Goal: Information Seeking & Learning: Understand process/instructions

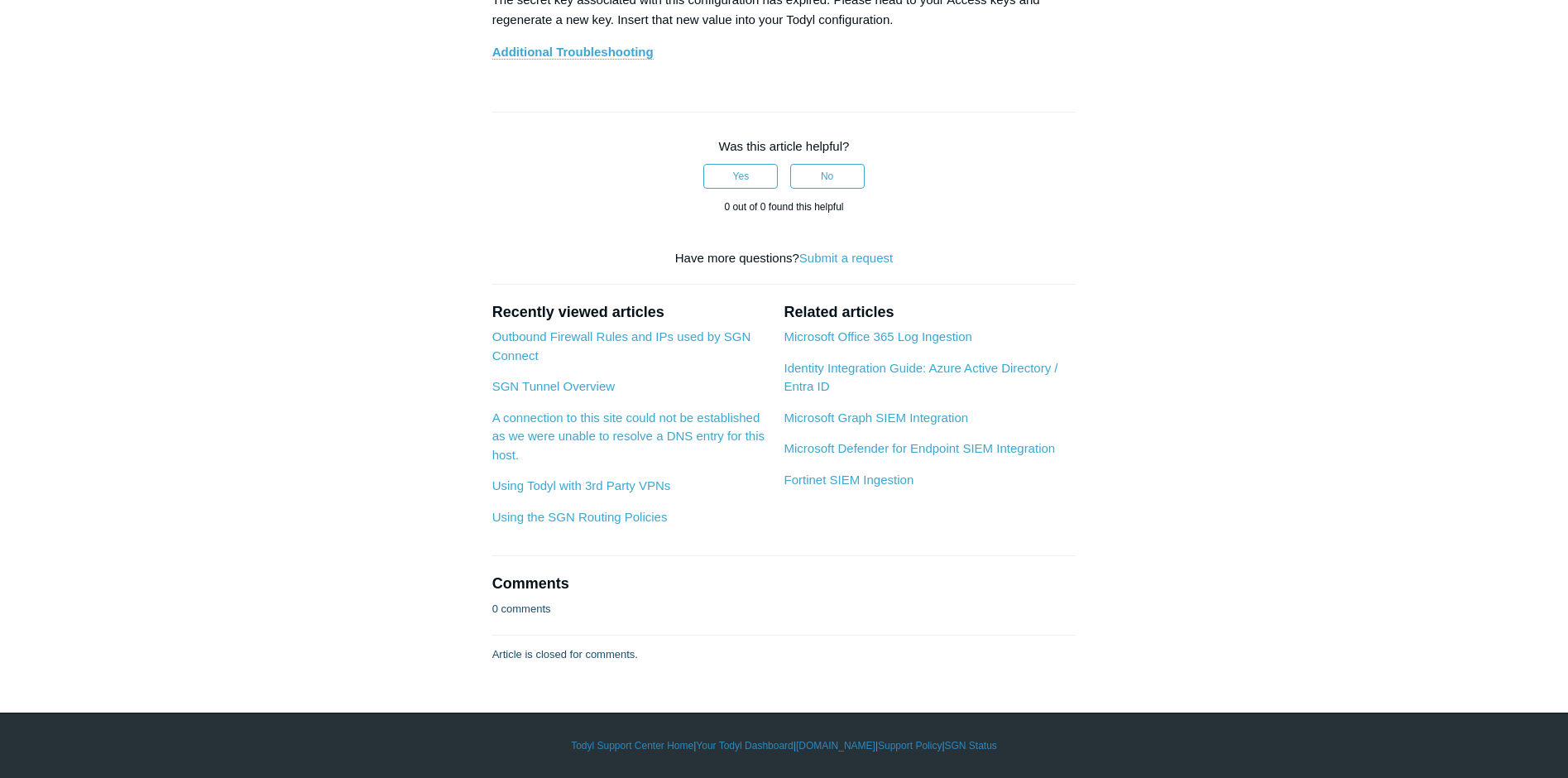
scroll to position [9102, 0]
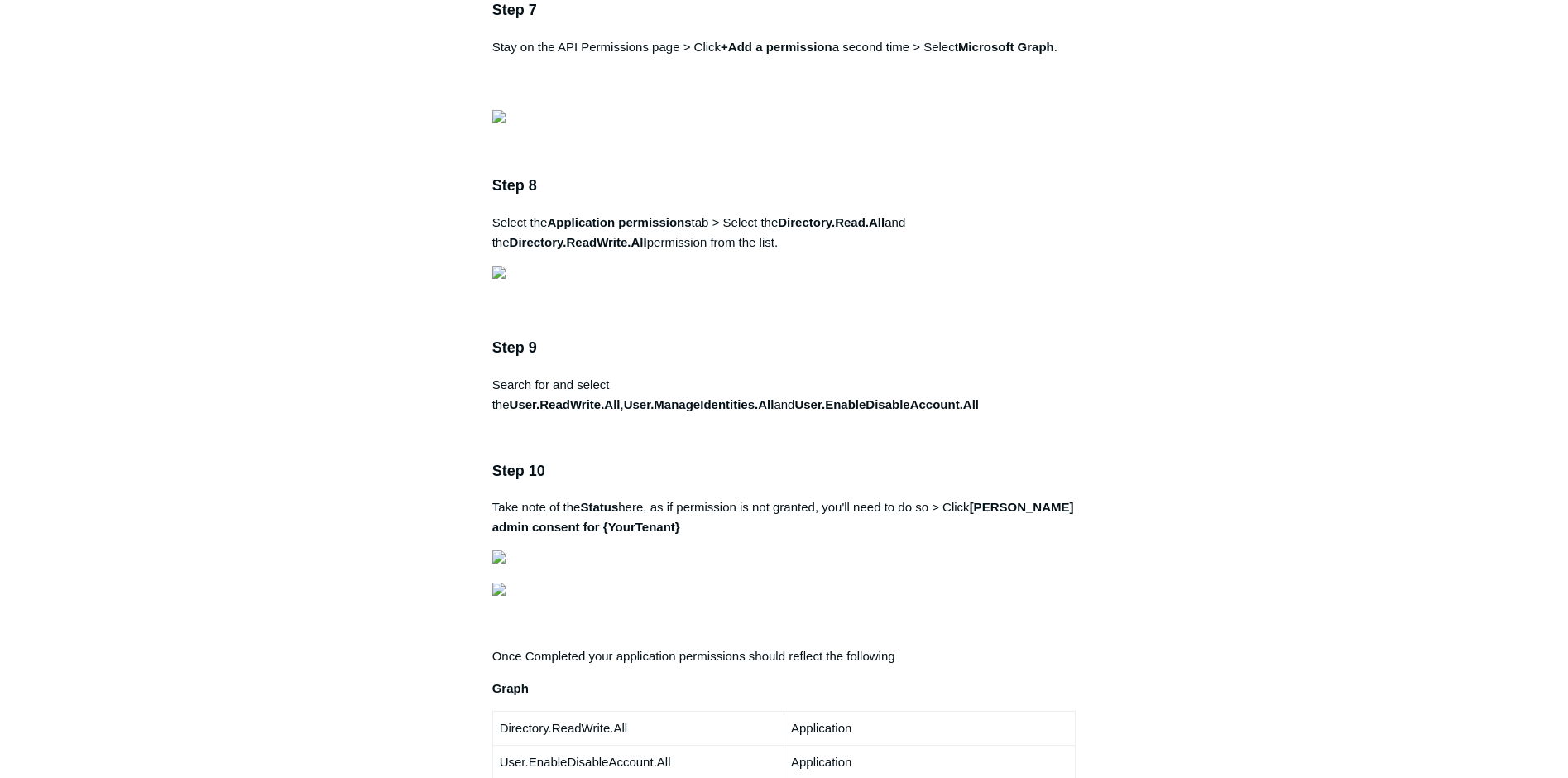
scroll to position [2565, 0]
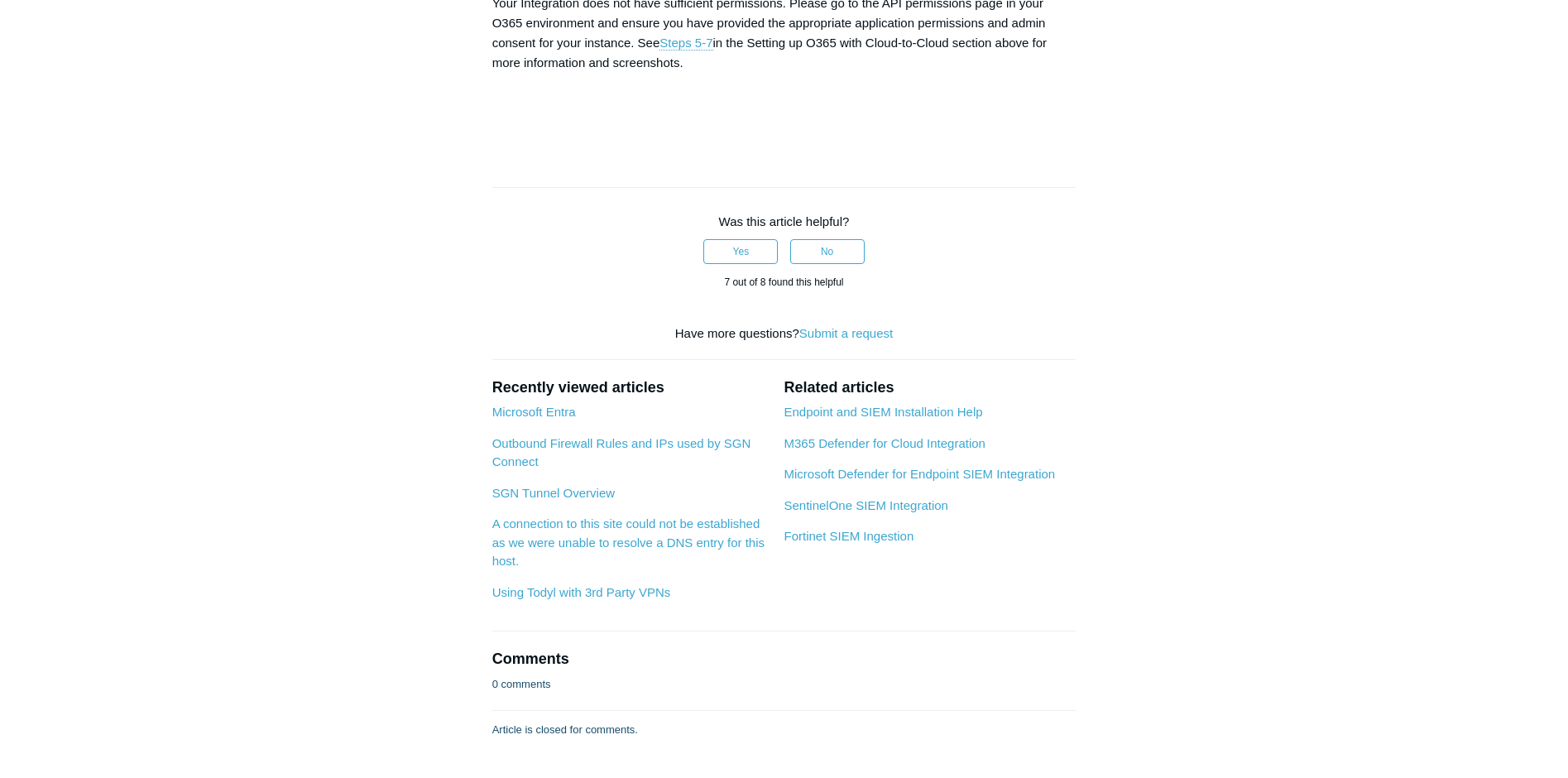
scroll to position [5544, 0]
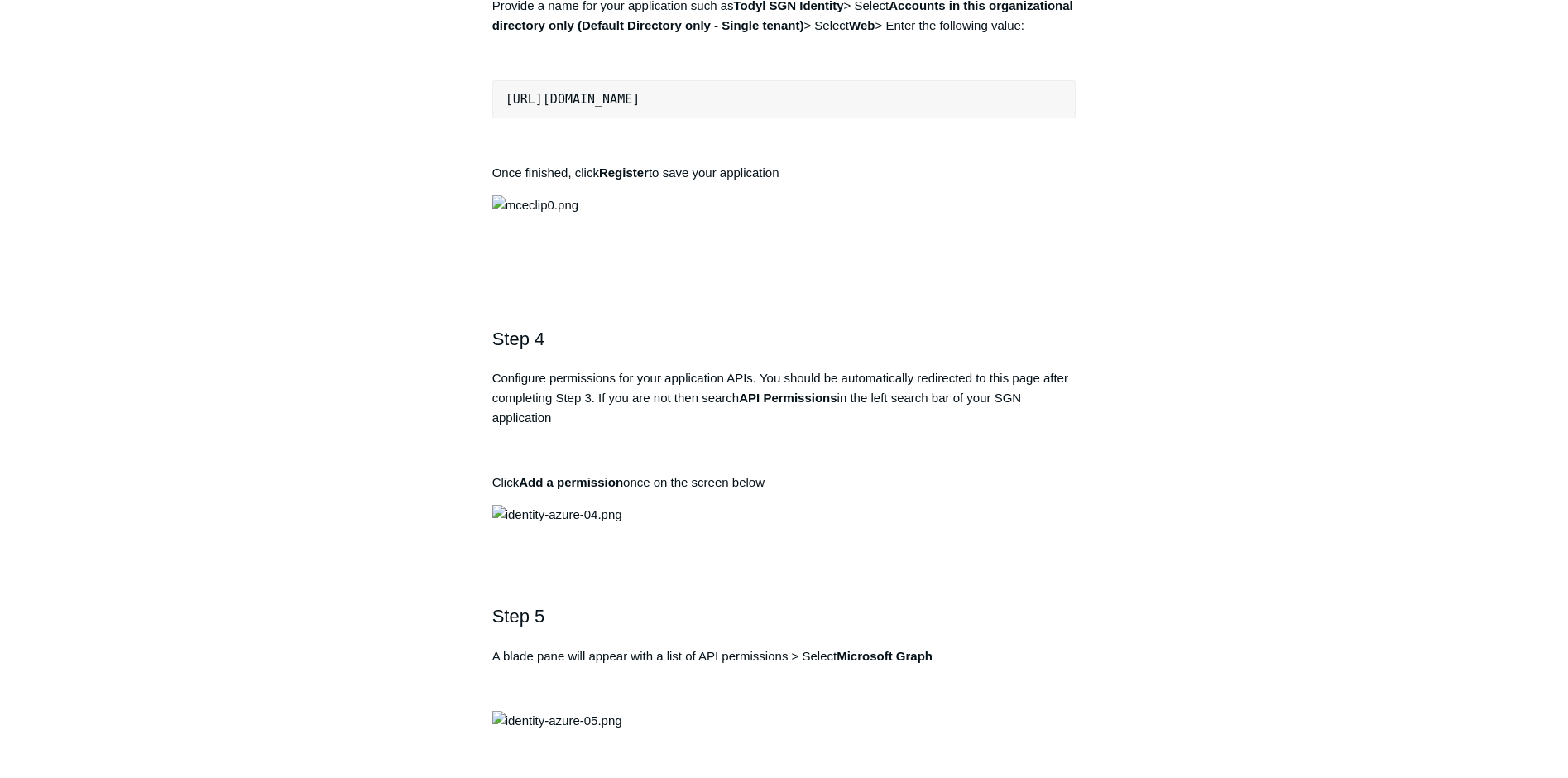
scroll to position [1241, 0]
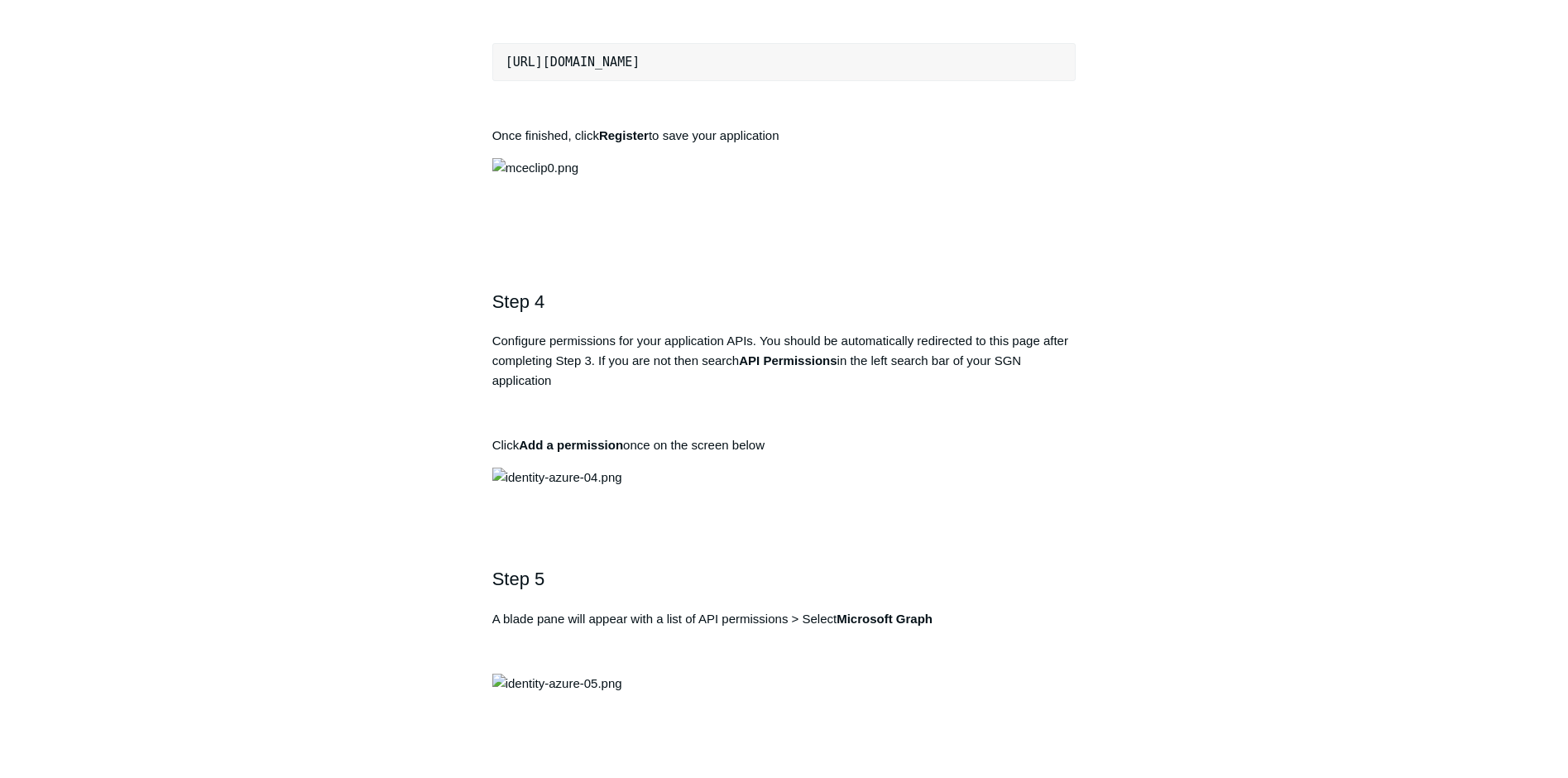
drag, startPoint x: 860, startPoint y: 609, endPoint x: 490, endPoint y: 621, distance: 370.2
drag, startPoint x: 490, startPoint y: 621, endPoint x: 607, endPoint y: 623, distance: 117.0
copy pre "[URL][DOMAIN_NAME]"
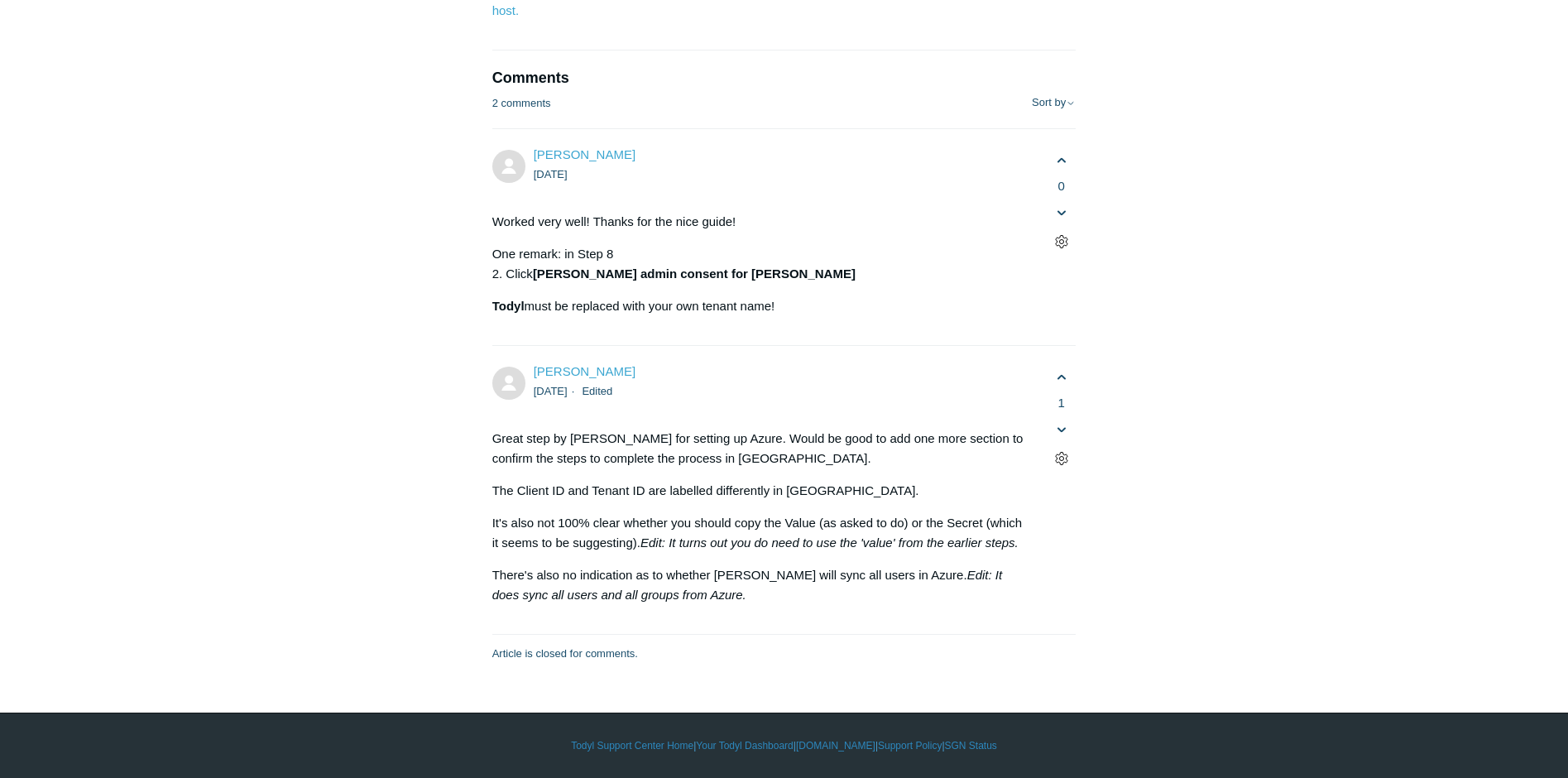
scroll to position [7696, 0]
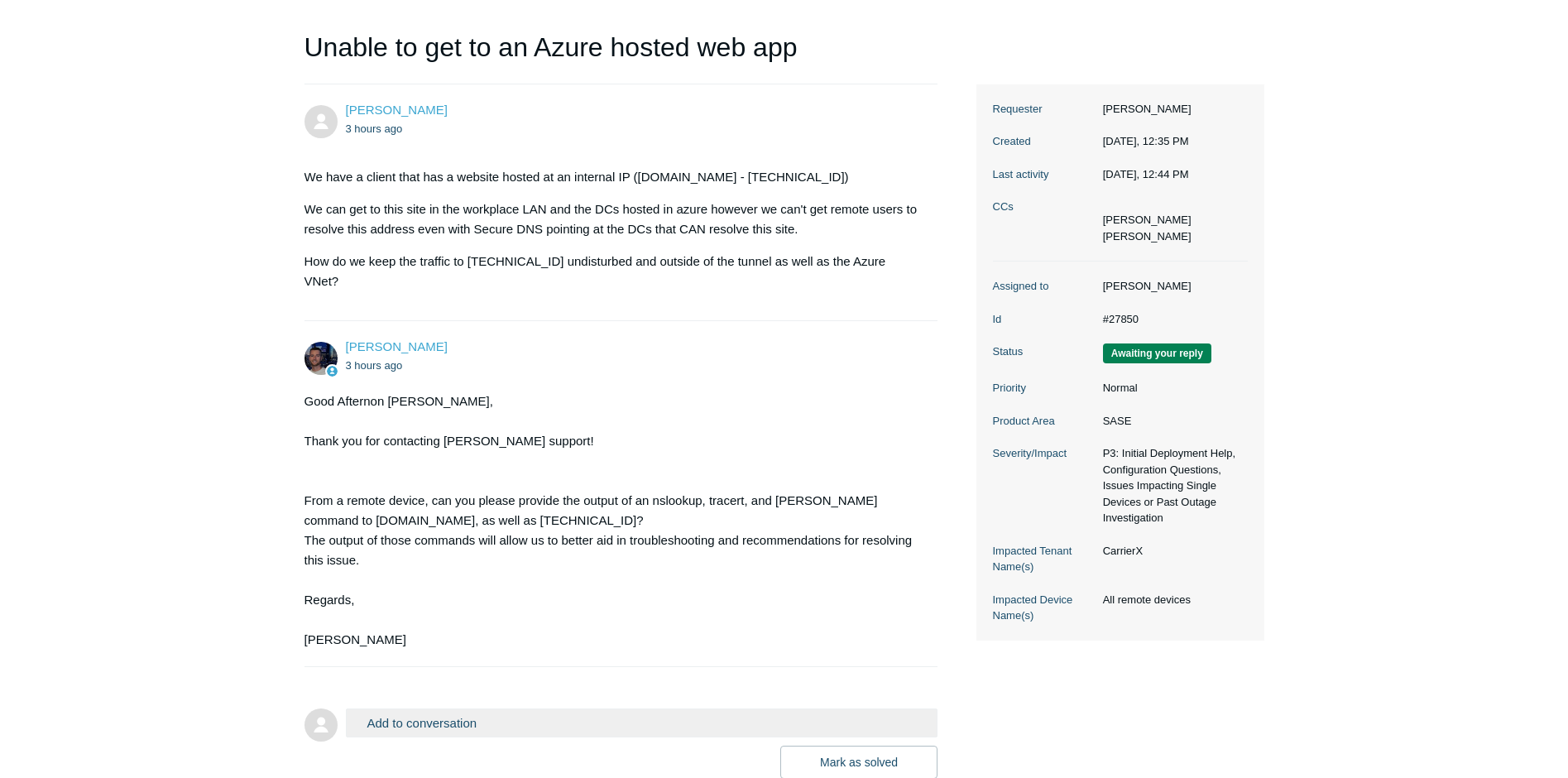
scroll to position [166, 0]
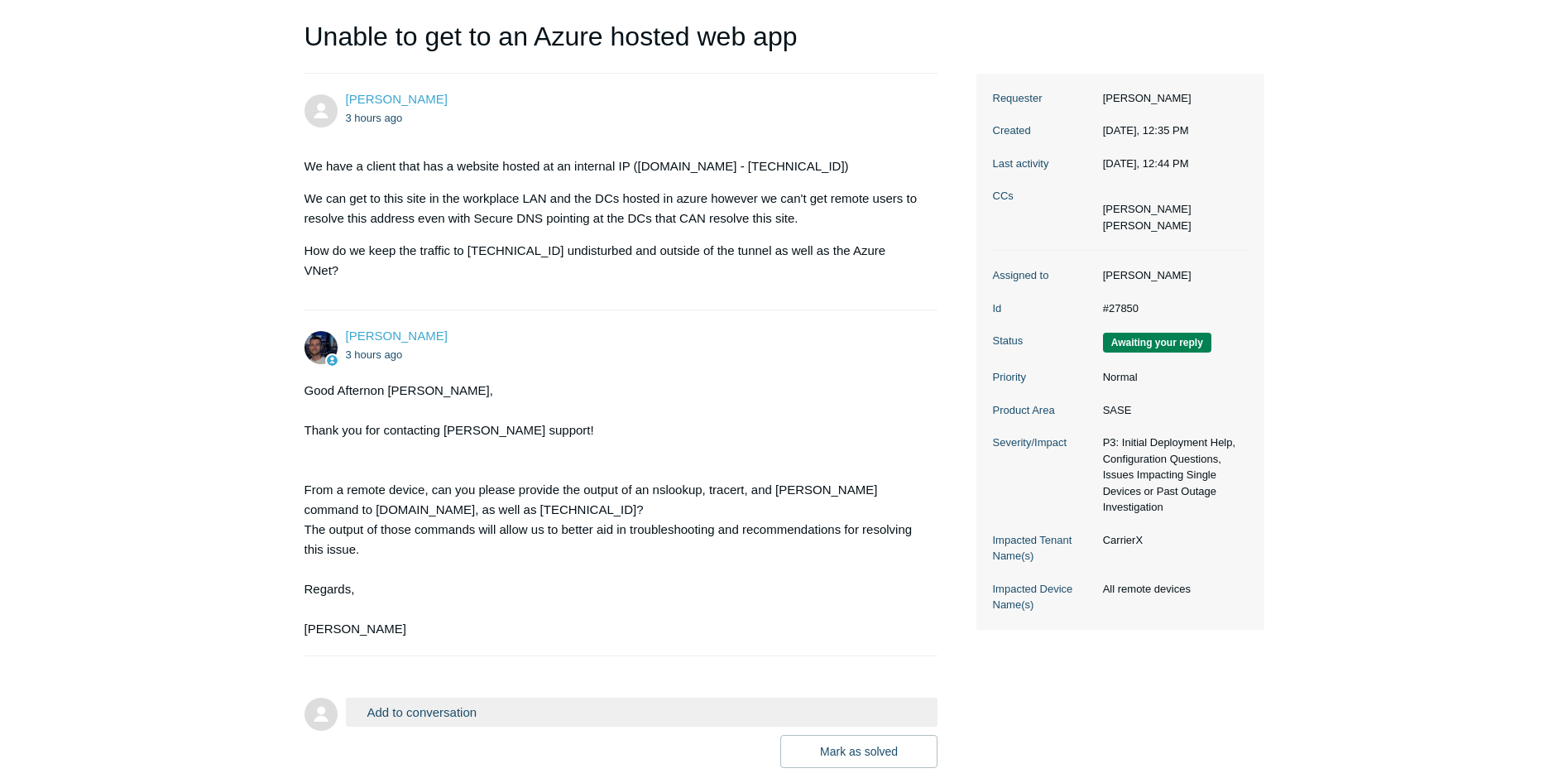
click at [381, 469] on div "Good Afternon Charles, Thank you for contacting Todyl support! From a remote de…" at bounding box center [613, 510] width 617 height 258
click at [115, 529] on main "Requests Contributions Following Todyl Support Center My activities Unable to g…" at bounding box center [784, 331] width 1568 height 875
click at [420, 587] on div "Good Afternon Charles, Thank you for contacting Todyl support! From a remote de…" at bounding box center [613, 510] width 617 height 258
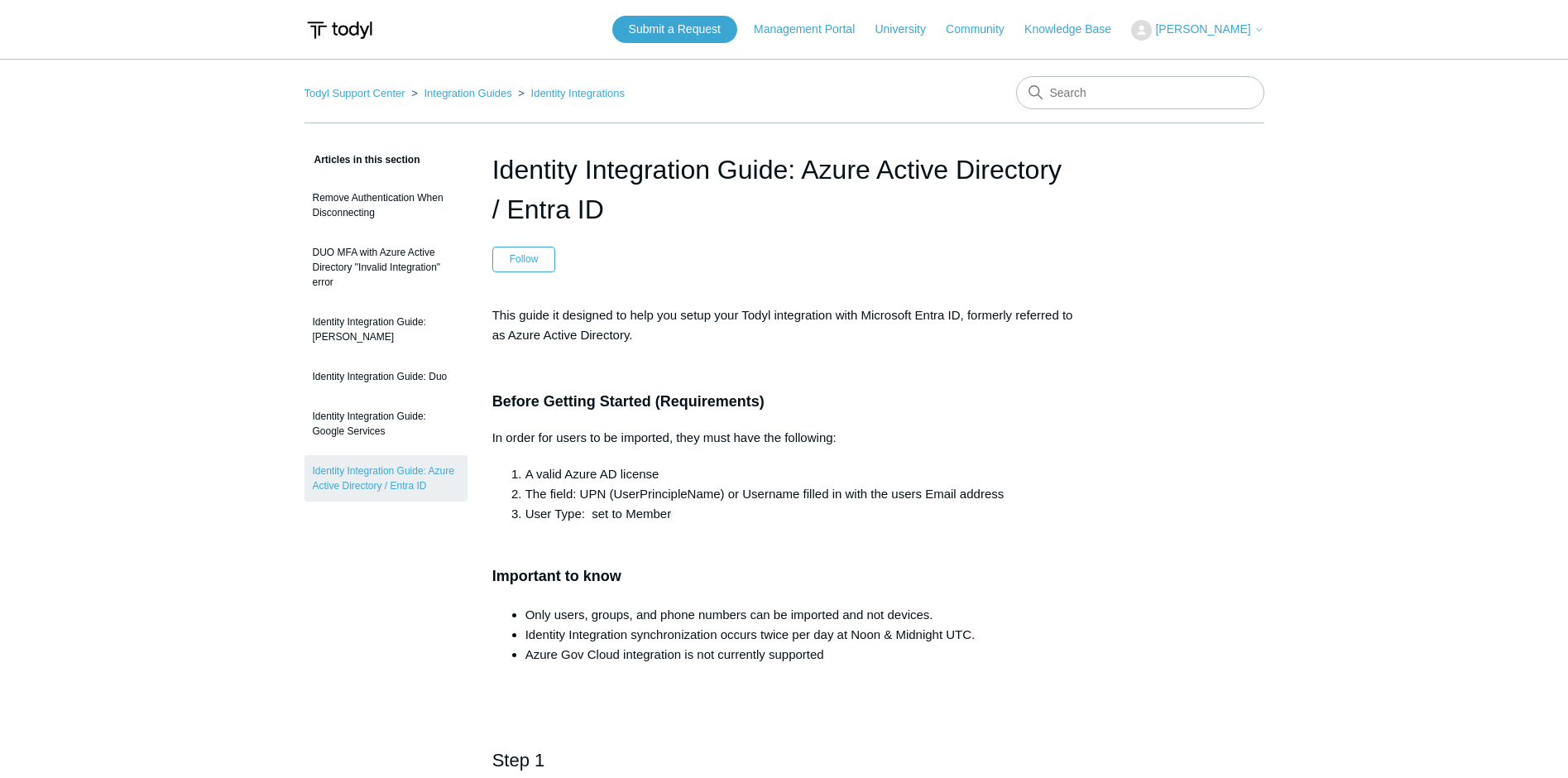
click at [871, 182] on h1 "Identity Integration Guide: Azure Active Directory / Entra ID" at bounding box center [784, 190] width 584 height 80
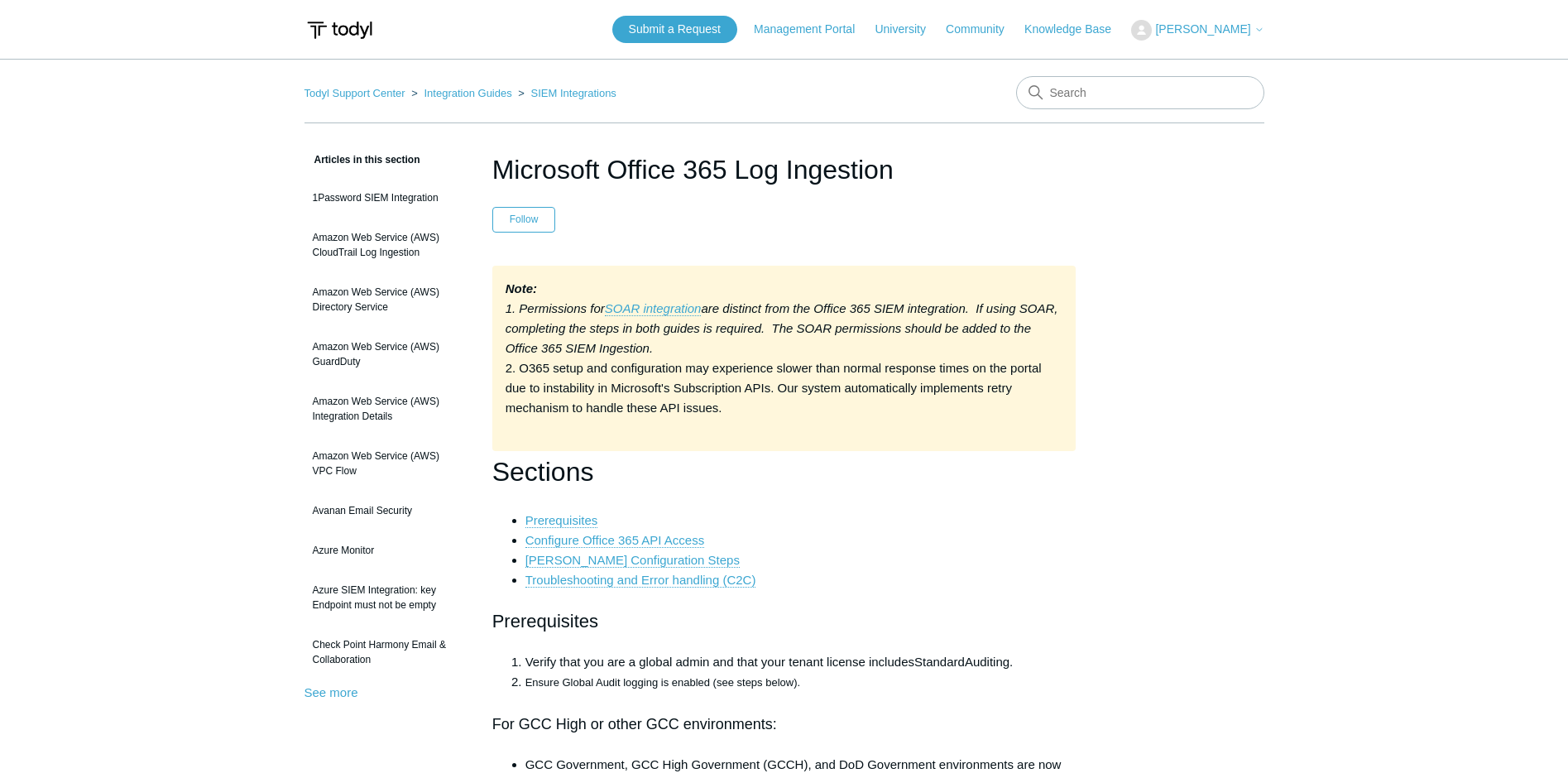
drag, startPoint x: 1206, startPoint y: 329, endPoint x: 1236, endPoint y: 85, distance: 245.8
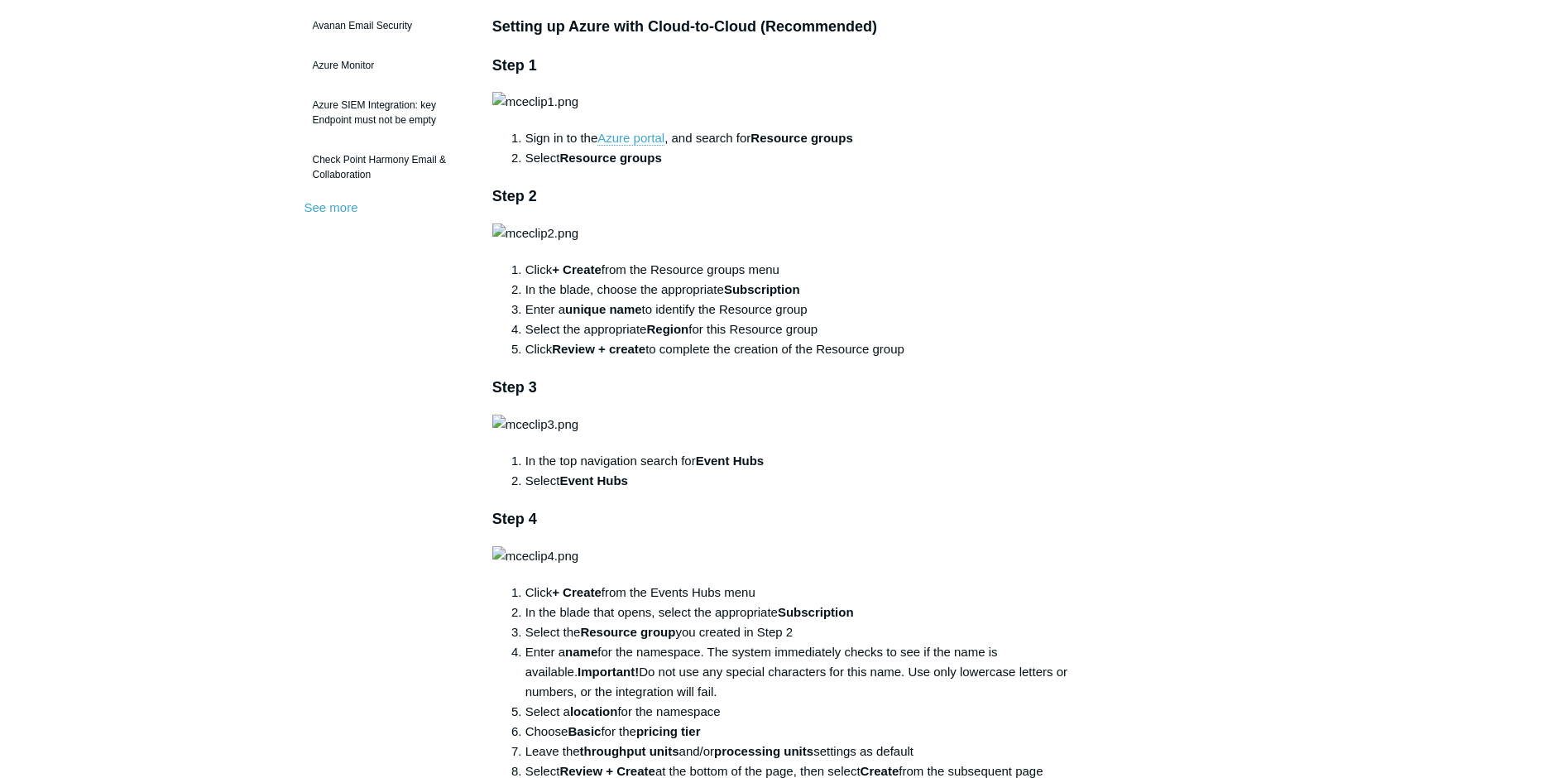
scroll to position [414, 0]
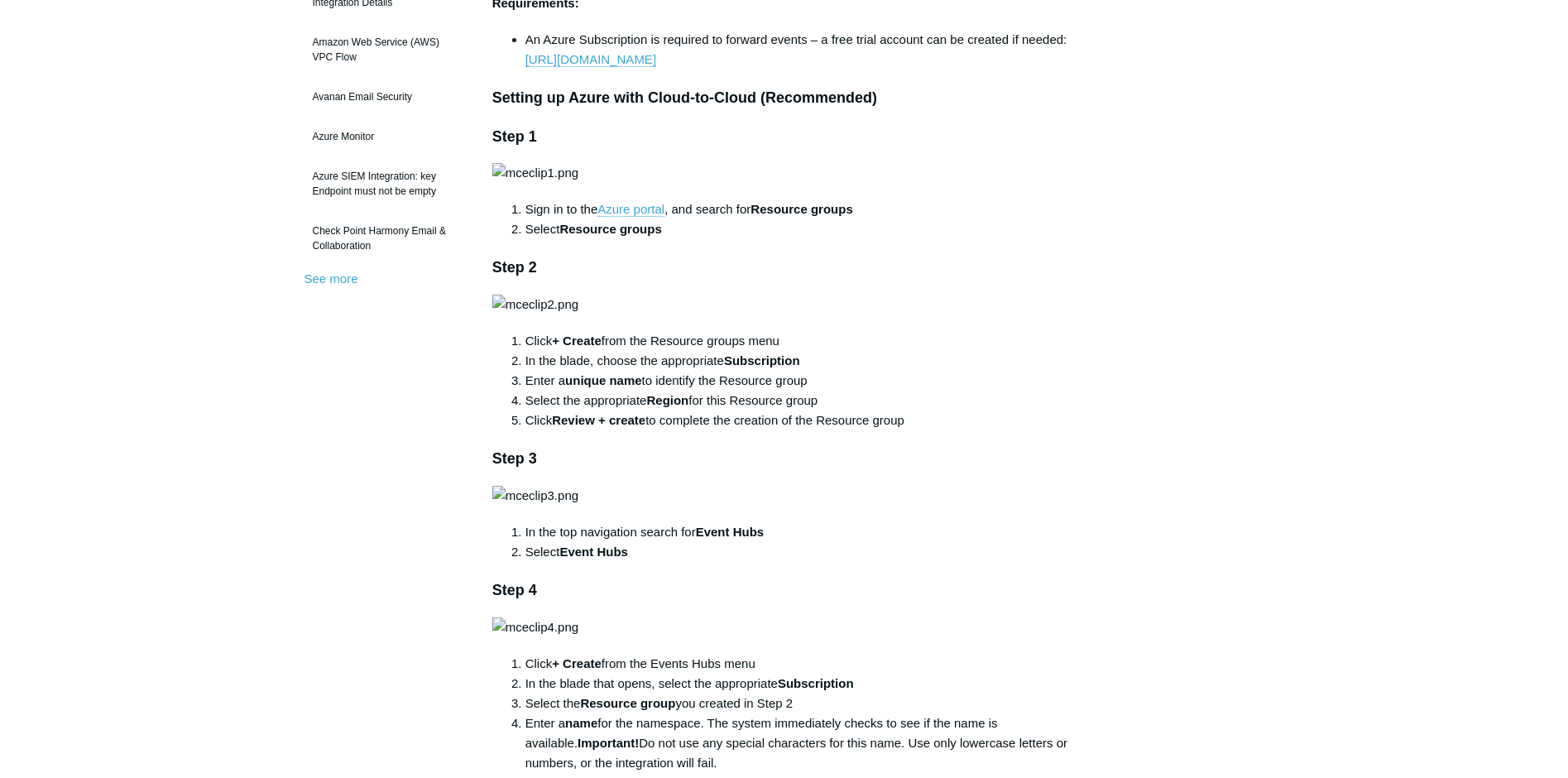
click at [734, 219] on li "Sign in to the Azure portal , and search for Resource groups" at bounding box center [801, 209] width 551 height 19
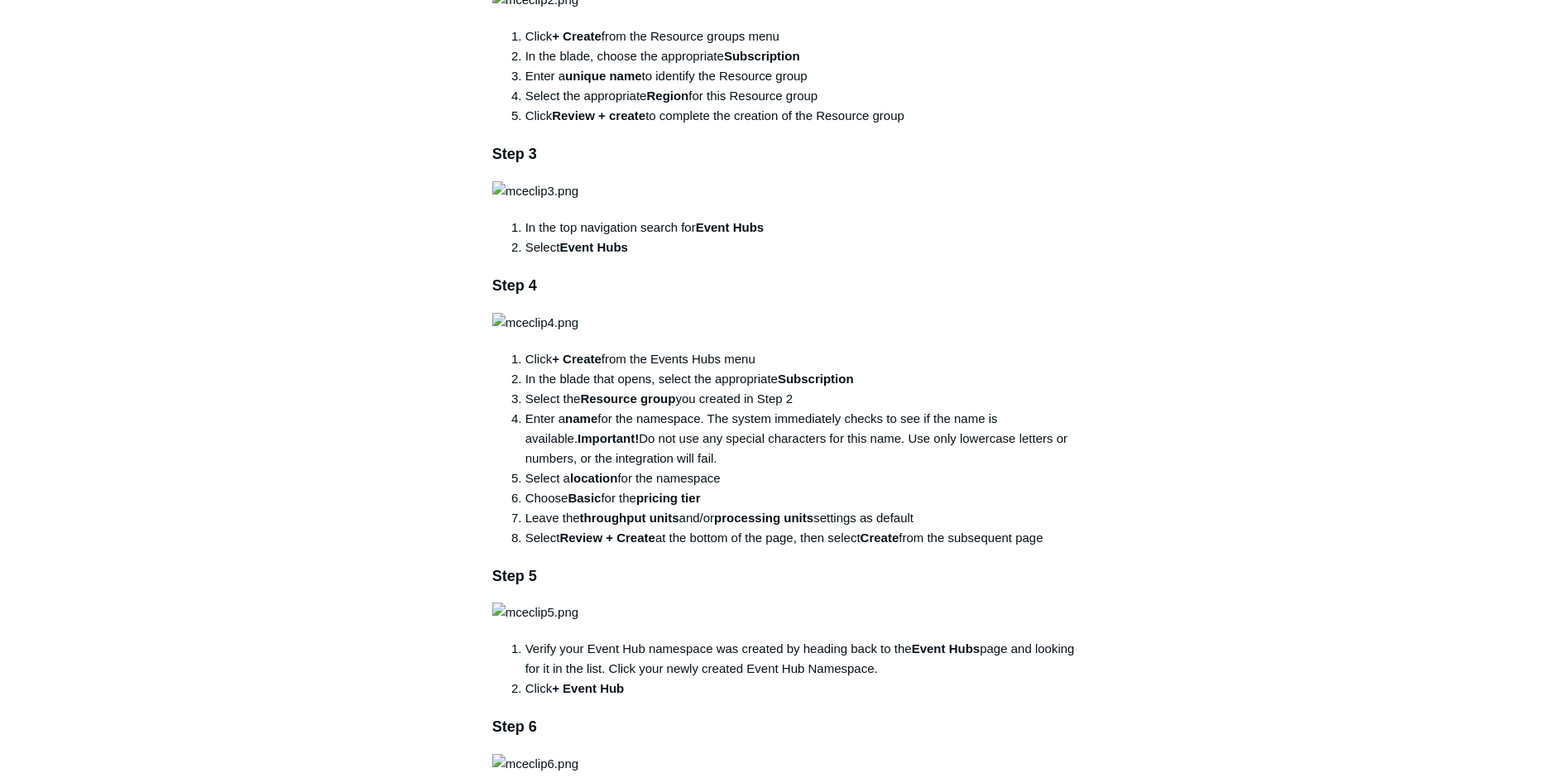
scroll to position [744, 0]
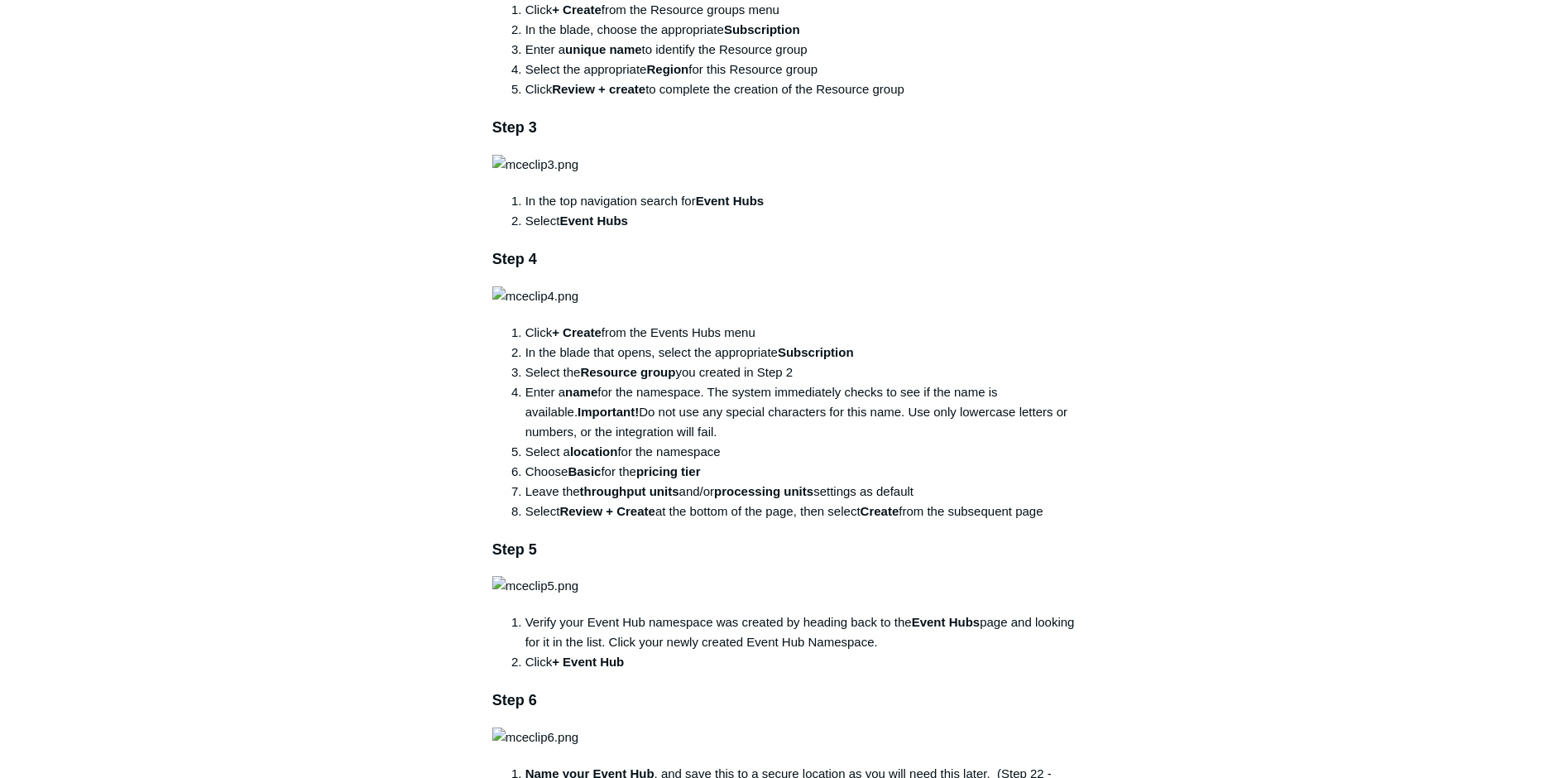
click at [763, 59] on li "Enter a unique name to identify the Resource group" at bounding box center [801, 50] width 551 height 19
click at [656, 40] on li "In the blade, choose the appropriate Subscription" at bounding box center [801, 29] width 551 height 19
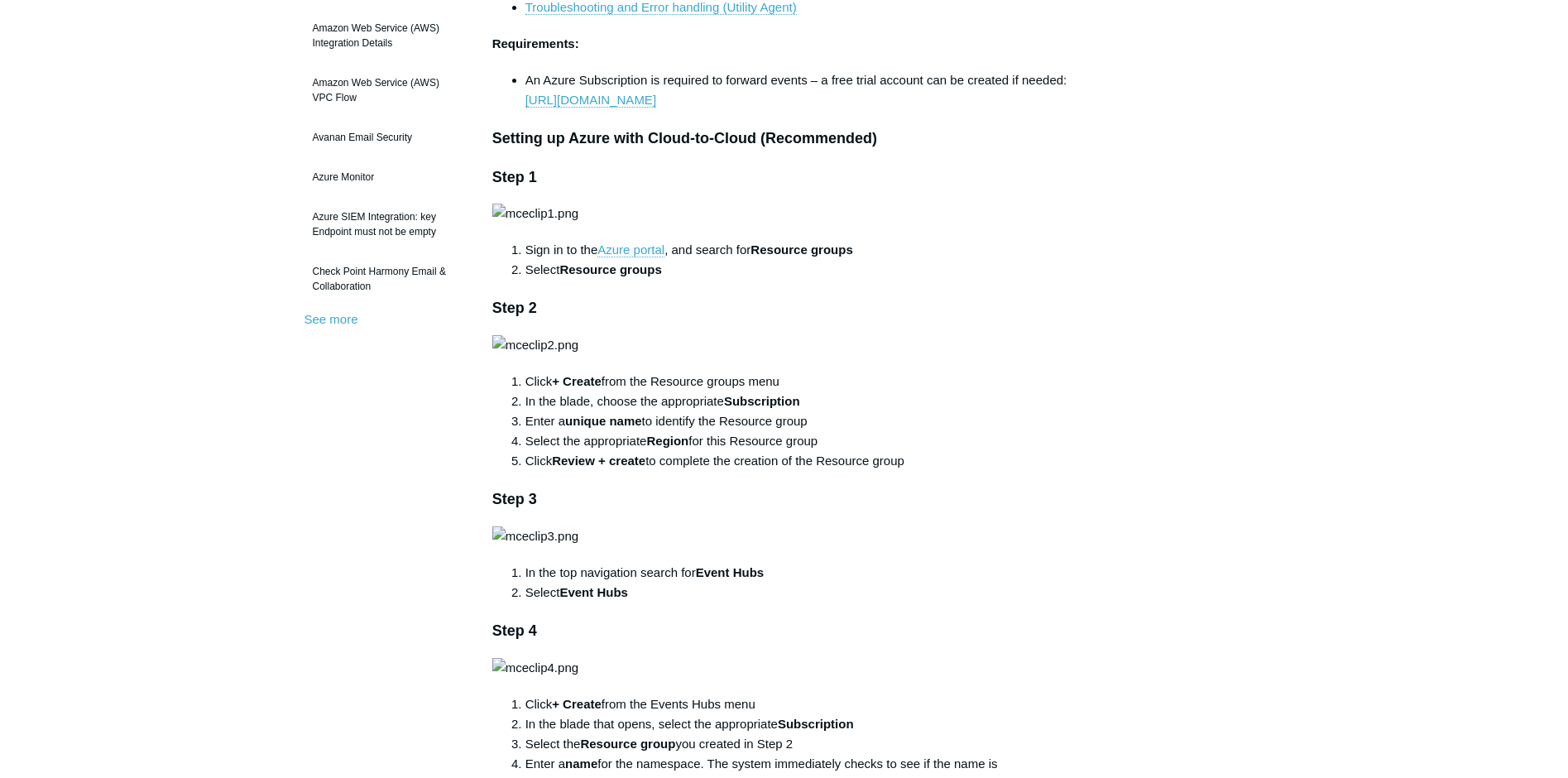
scroll to position [166, 0]
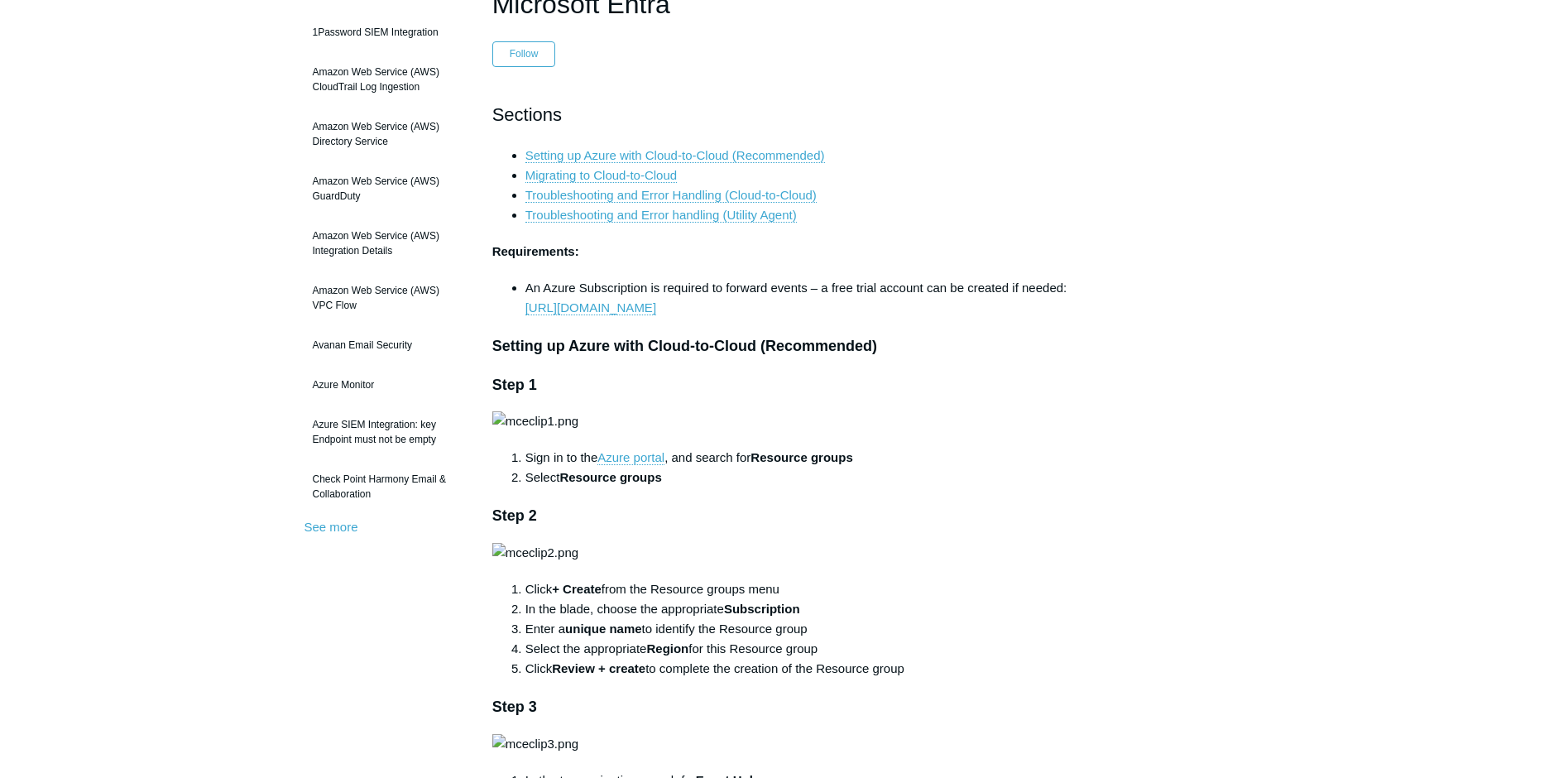
click at [780, 338] on h3 "Setting up Azure with Cloud-to-Cloud (Recommended)" at bounding box center [784, 346] width 584 height 24
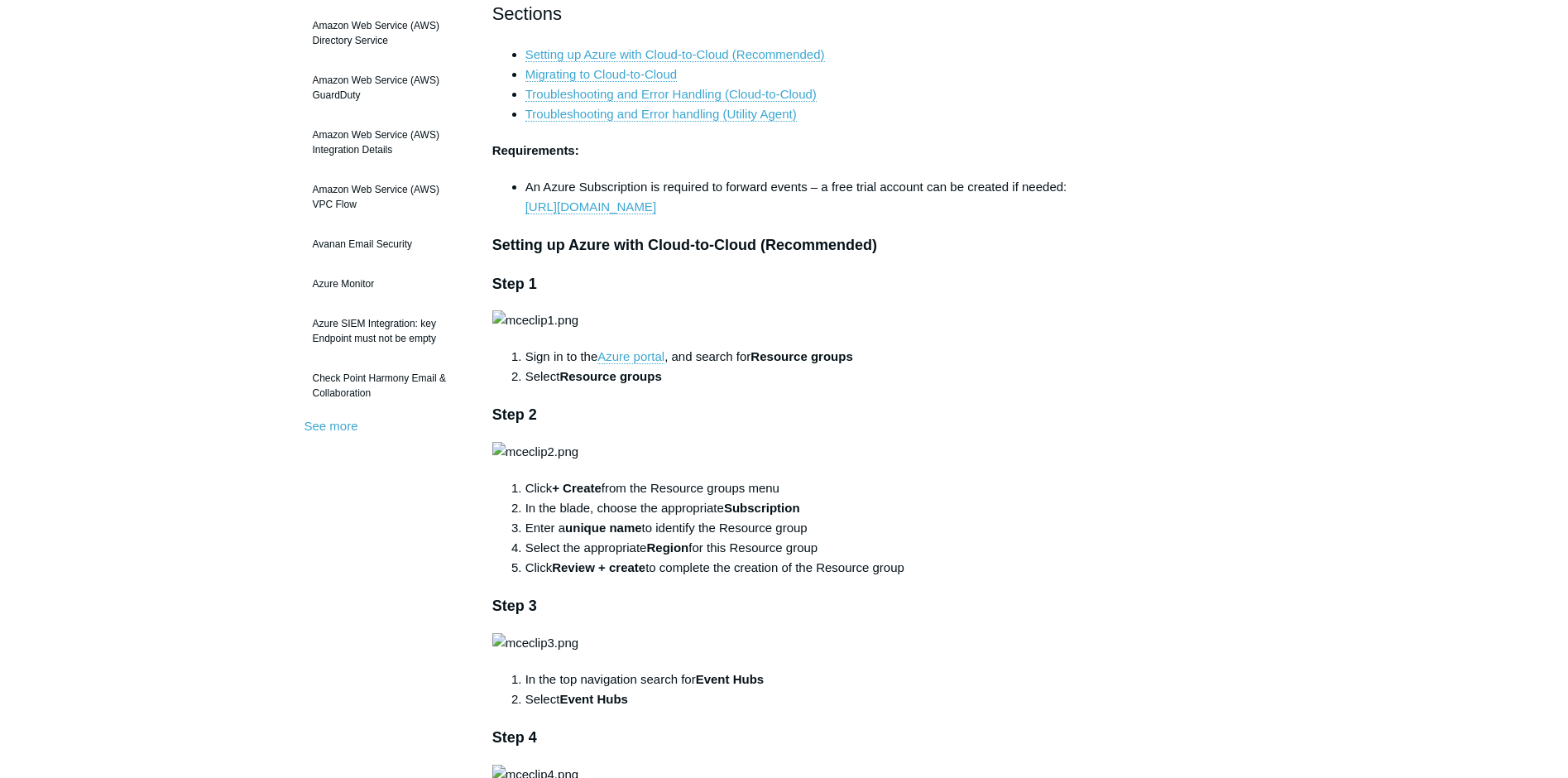
scroll to position [496, 0]
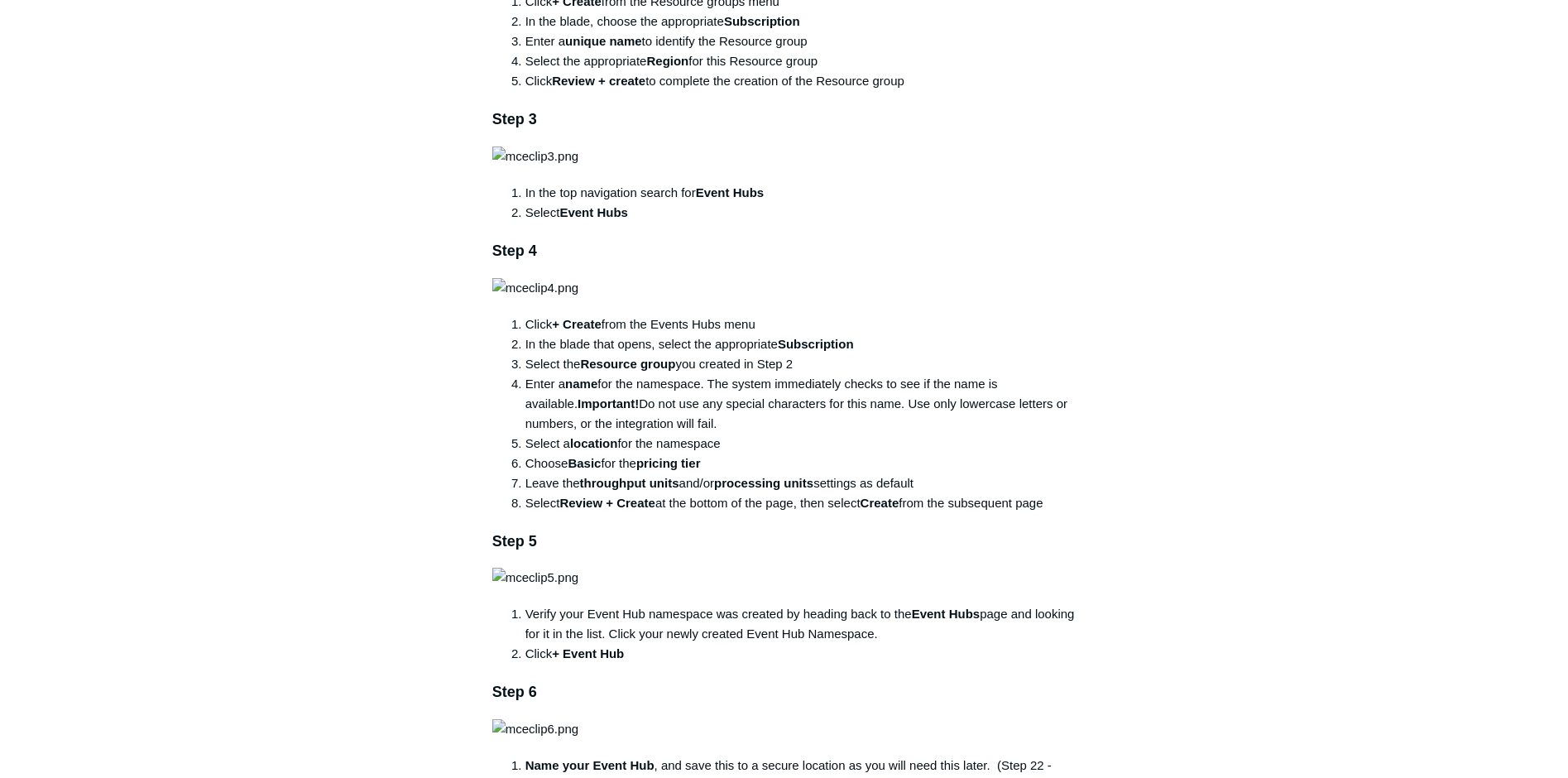
scroll to position [744, 0]
